Goal: Transaction & Acquisition: Purchase product/service

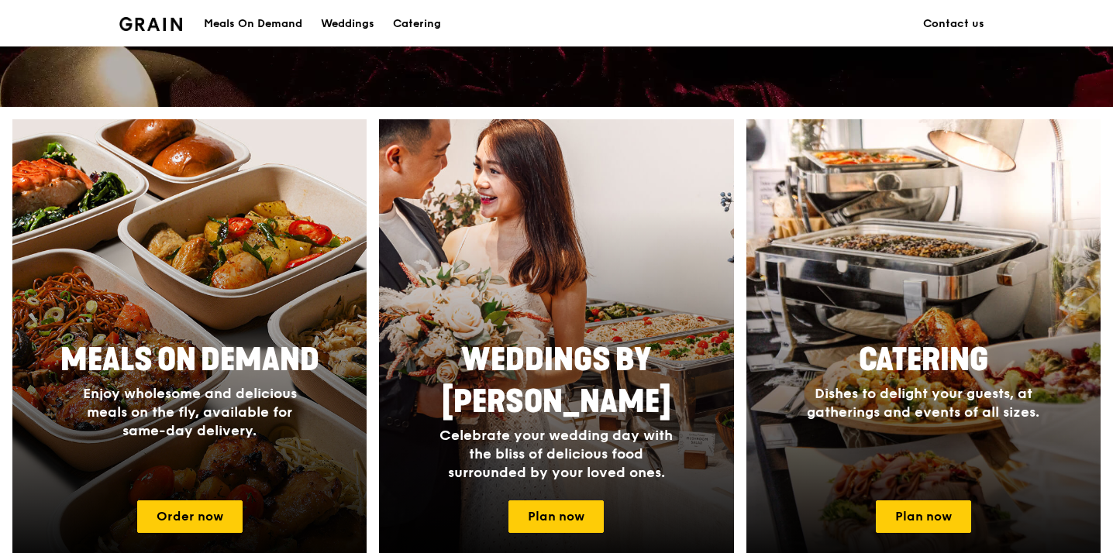
scroll to position [544, 0]
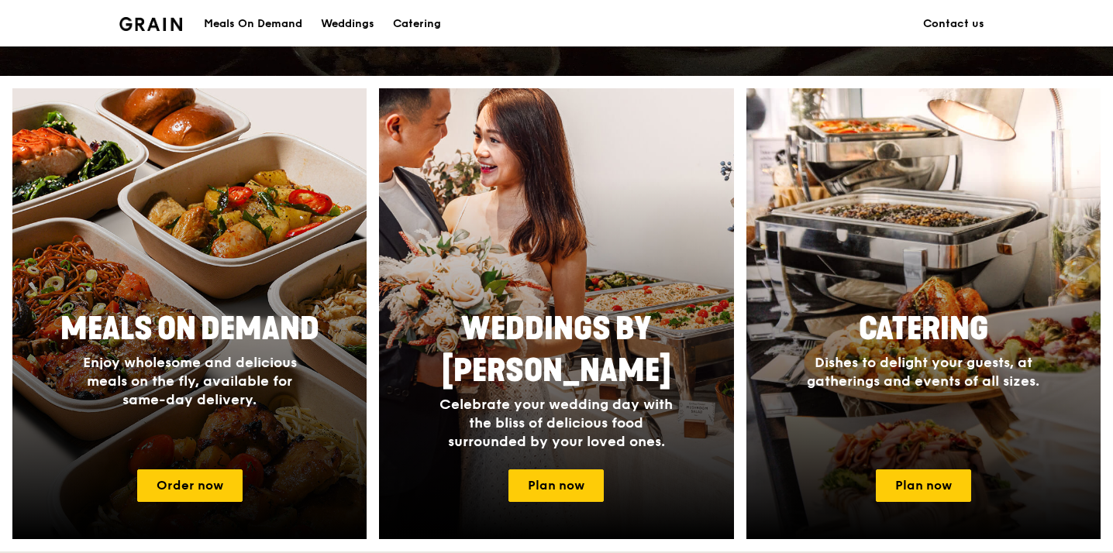
click at [266, 29] on div "Meals On Demand" at bounding box center [253, 24] width 98 height 47
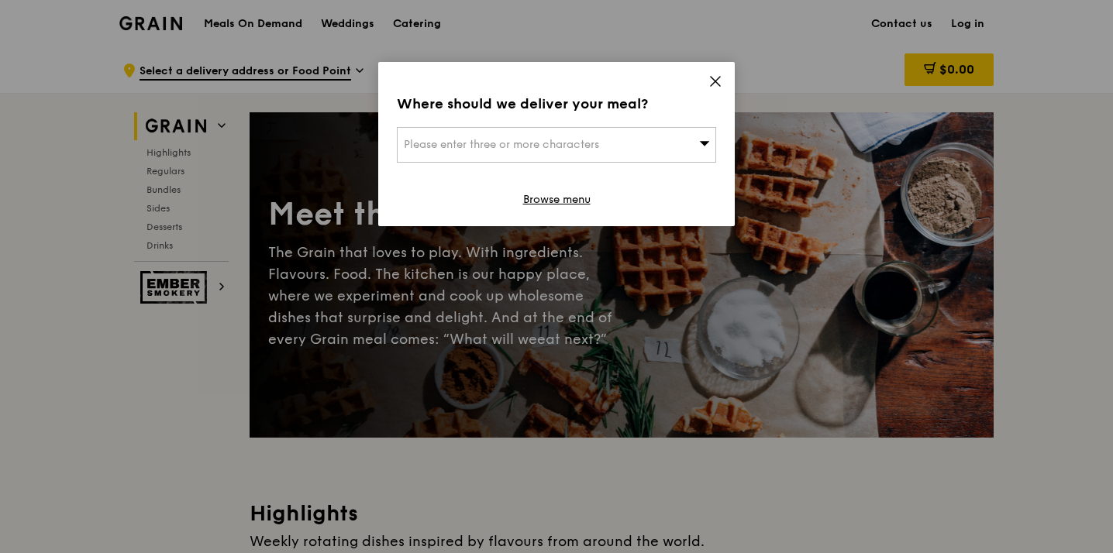
click at [648, 149] on div "Please enter three or more characters" at bounding box center [556, 145] width 319 height 36
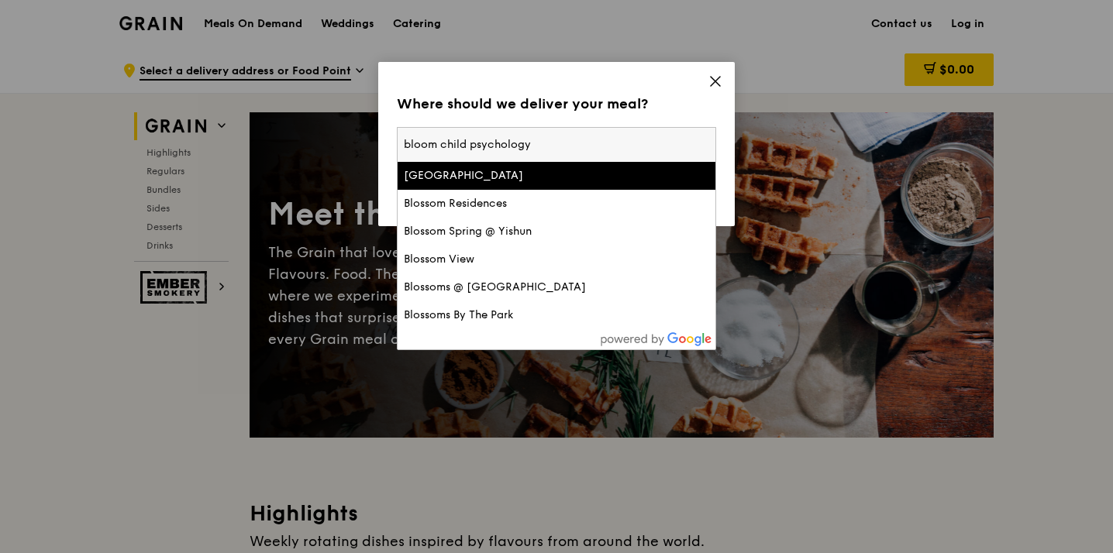
click at [597, 144] on input "bloom child psychology" at bounding box center [557, 145] width 318 height 34
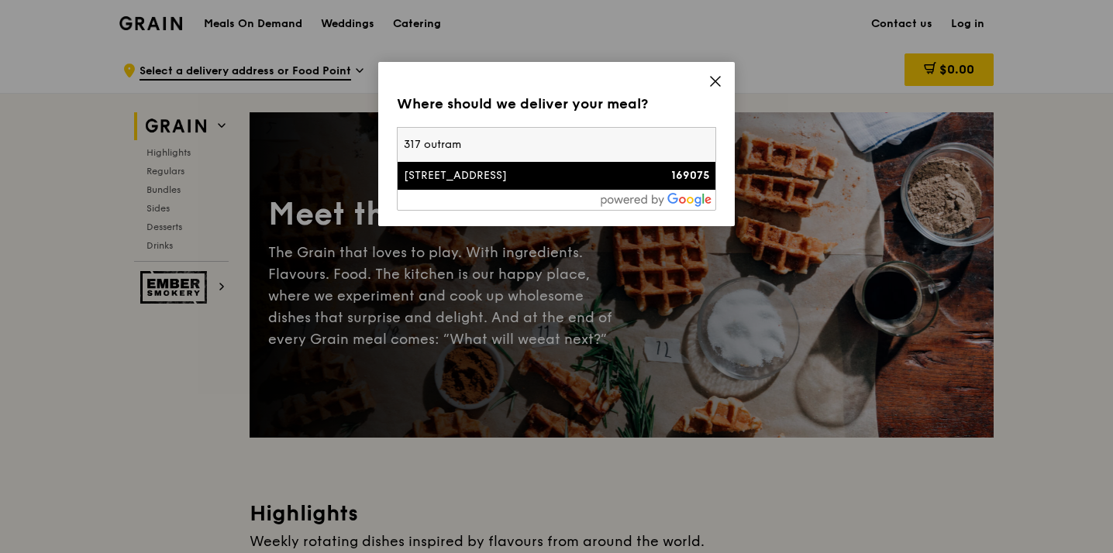
type input "317 outram"
click at [616, 178] on div "[STREET_ADDRESS]" at bounding box center [518, 176] width 229 height 16
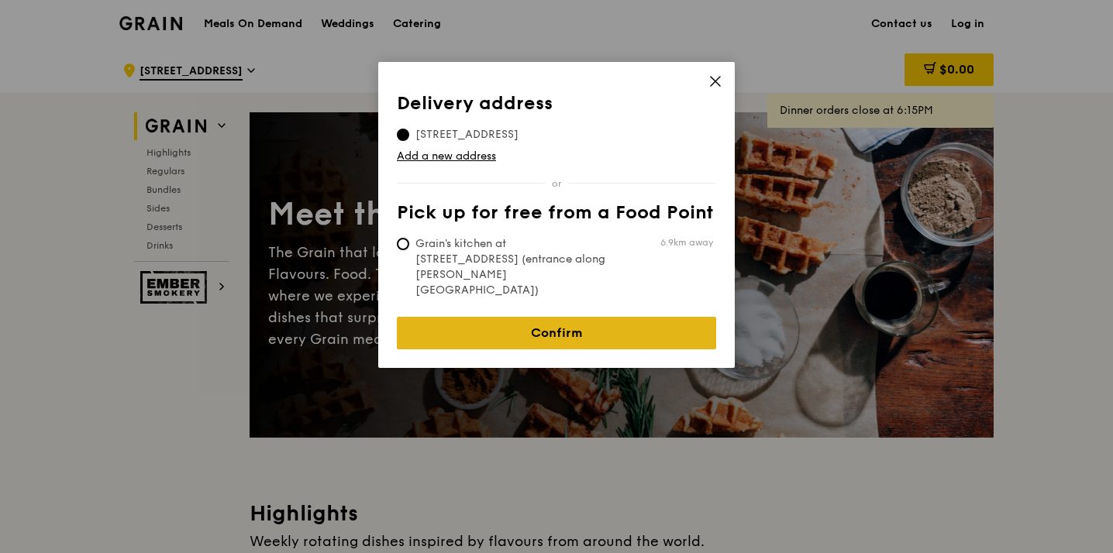
click at [574, 317] on link "Confirm" at bounding box center [556, 333] width 319 height 33
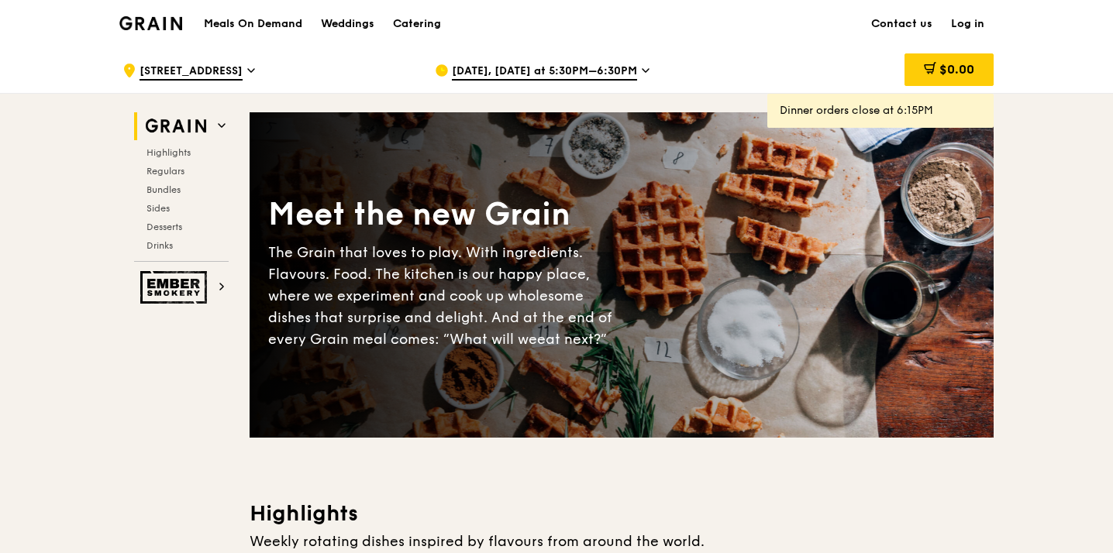
click at [635, 57] on div "[DATE], [DATE] at 5:30PM–6:30PM" at bounding box center [579, 70] width 288 height 47
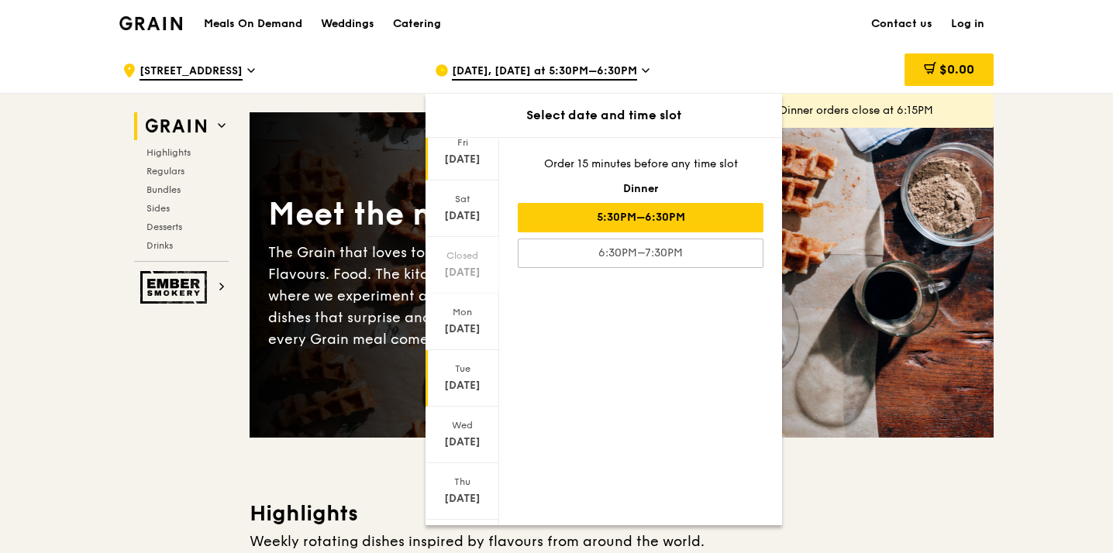
scroll to position [61, 0]
click at [465, 419] on div "Wed" at bounding box center [462, 418] width 69 height 12
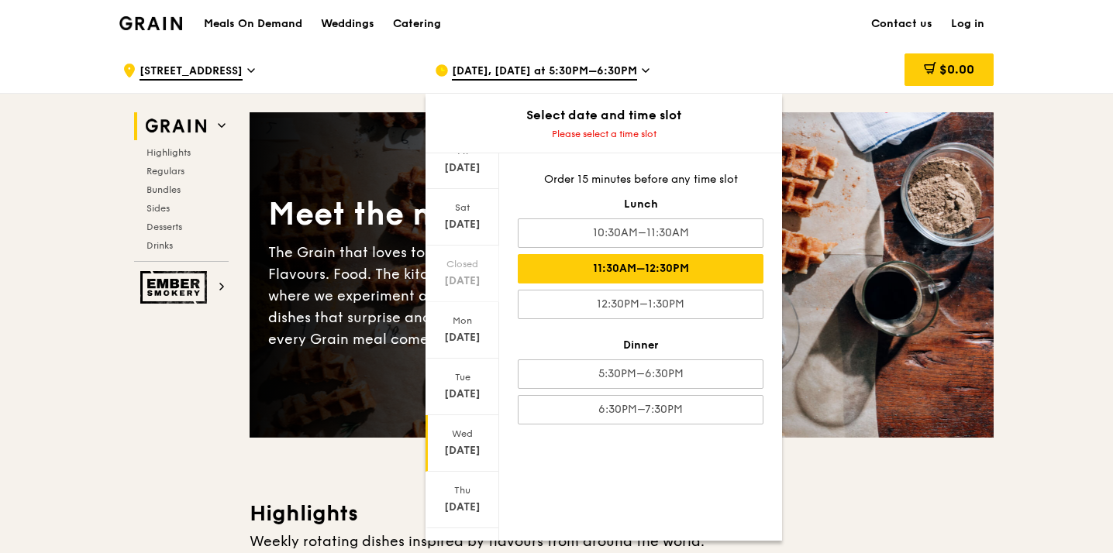
click at [678, 263] on div "11:30AM–12:30PM" at bounding box center [641, 268] width 246 height 29
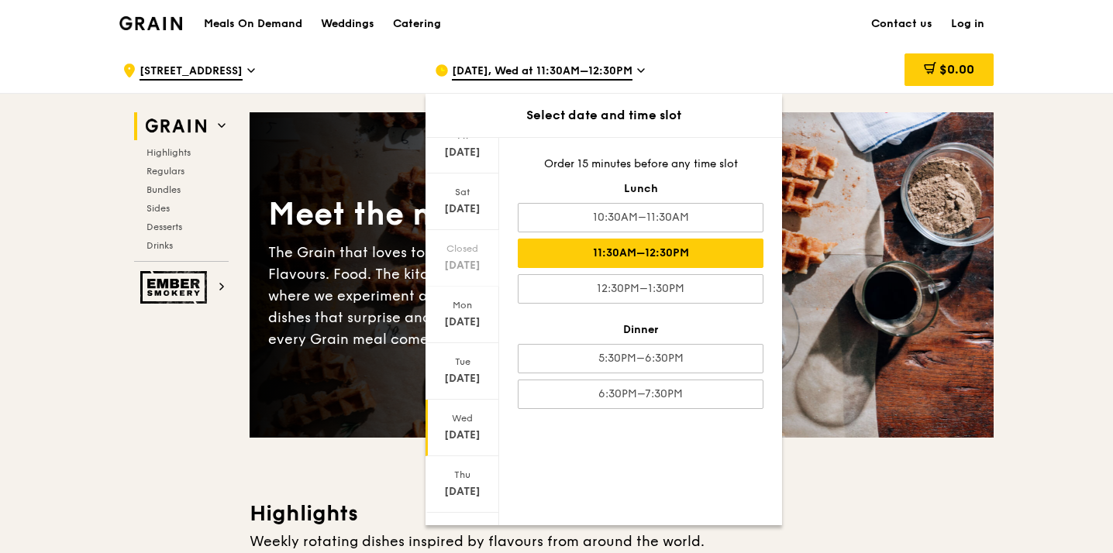
click at [989, 276] on div "Meet the new Grain The Grain that loves to play. With ingredients. Flavours. Fo…" at bounding box center [622, 275] width 744 height 200
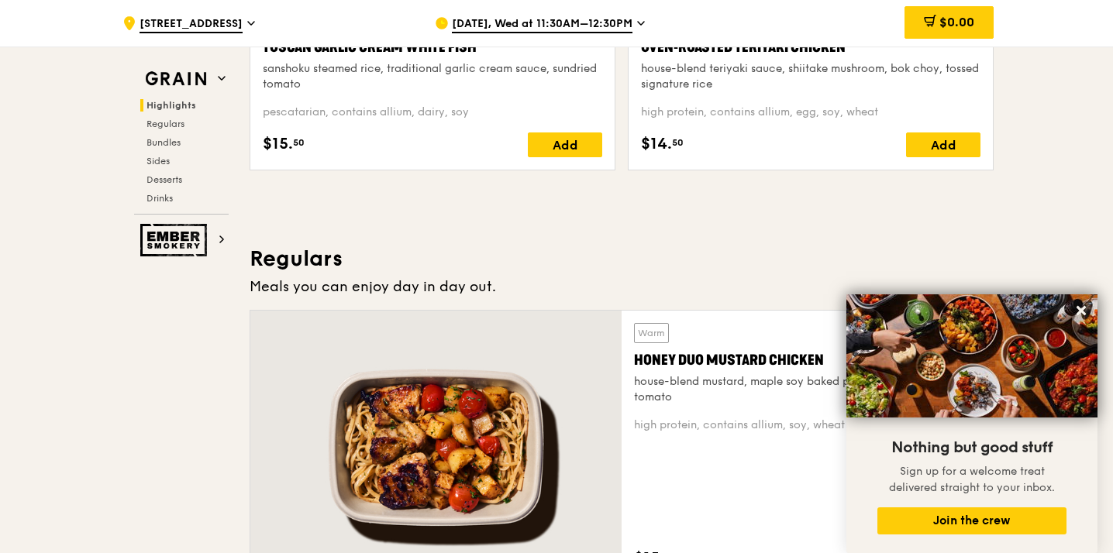
scroll to position [1163, 0]
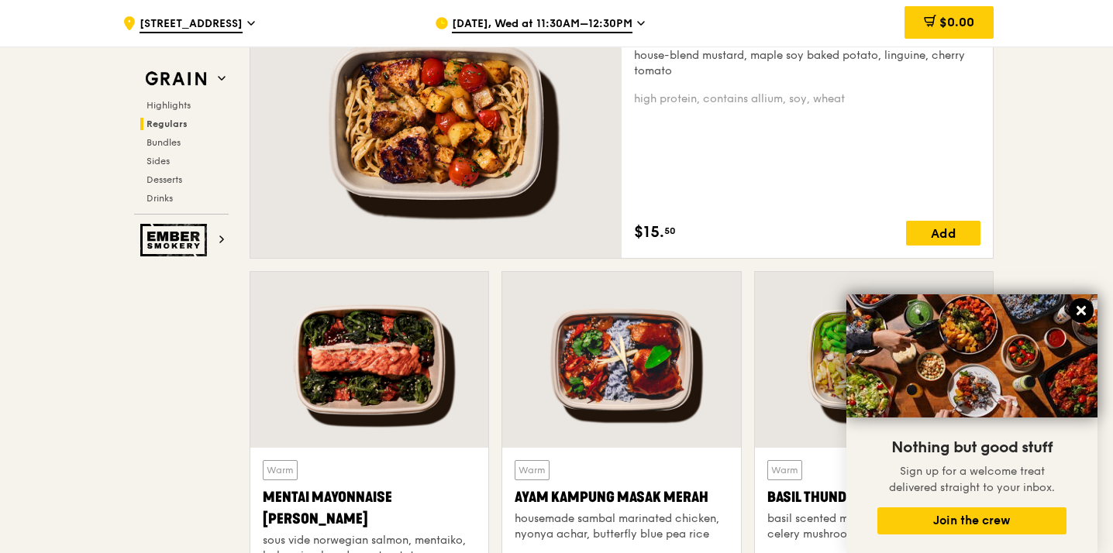
click at [1078, 310] on icon at bounding box center [1081, 311] width 14 height 14
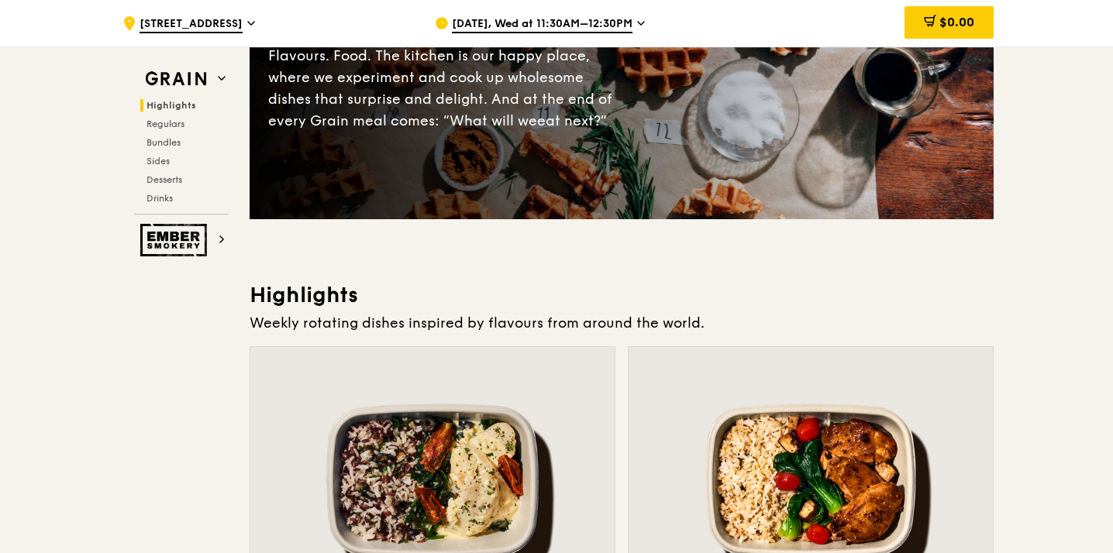
scroll to position [220, 0]
